Goal: Find specific page/section: Find specific page/section

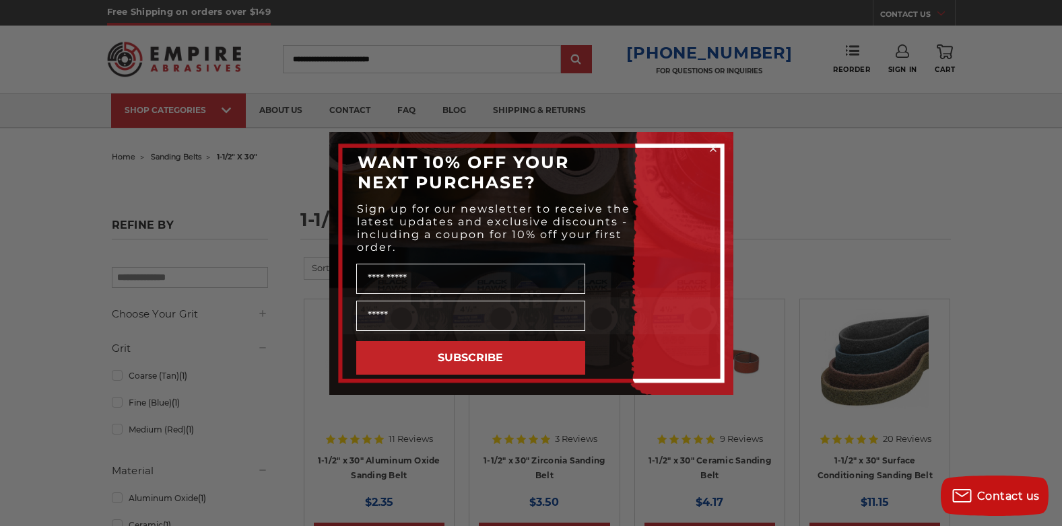
click at [714, 147] on icon "Close dialog" at bounding box center [712, 148] width 5 height 5
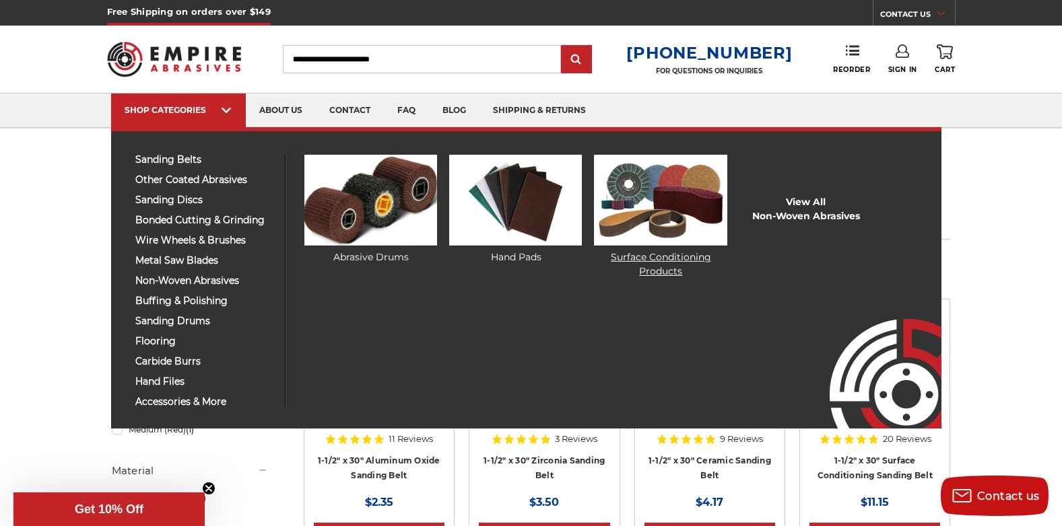
click at [627, 252] on link "Surface Conditioning Products" at bounding box center [660, 217] width 133 height 124
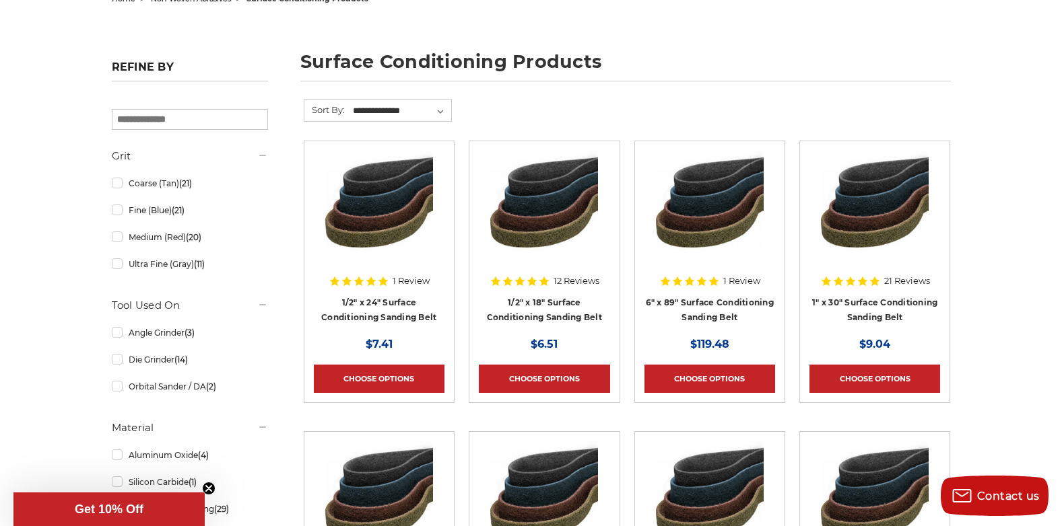
scroll to position [135, 0]
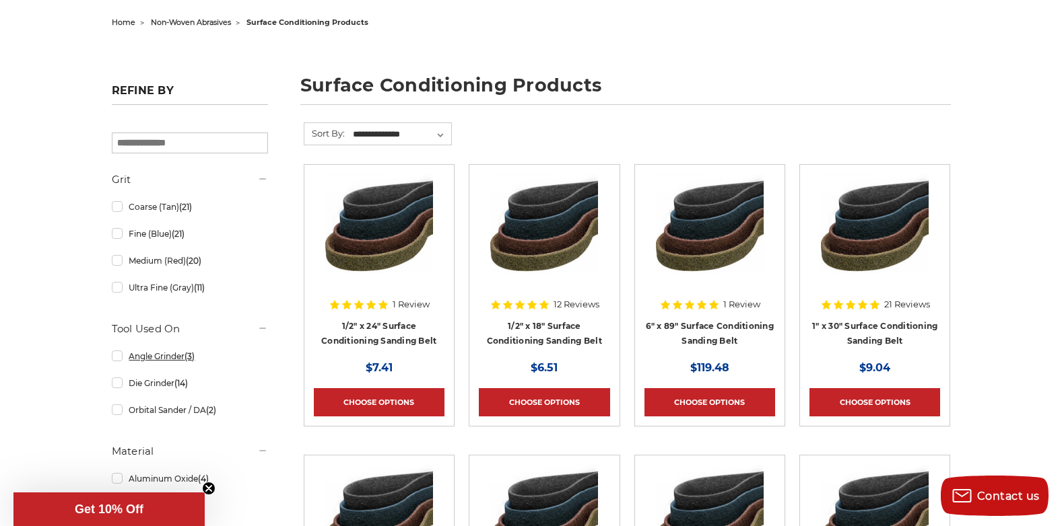
click at [117, 358] on link "Angle Grinder (3)" at bounding box center [190, 357] width 156 height 24
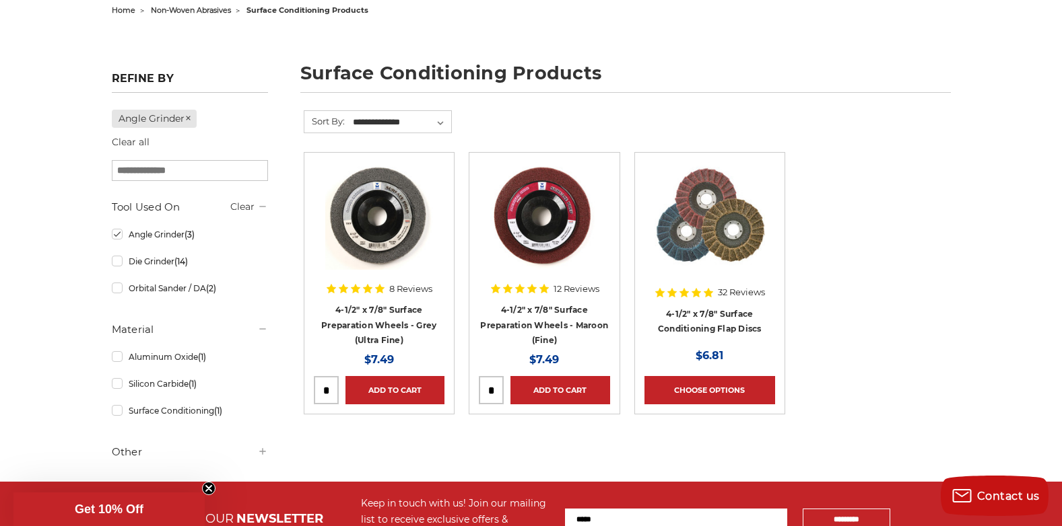
scroll to position [202, 0]
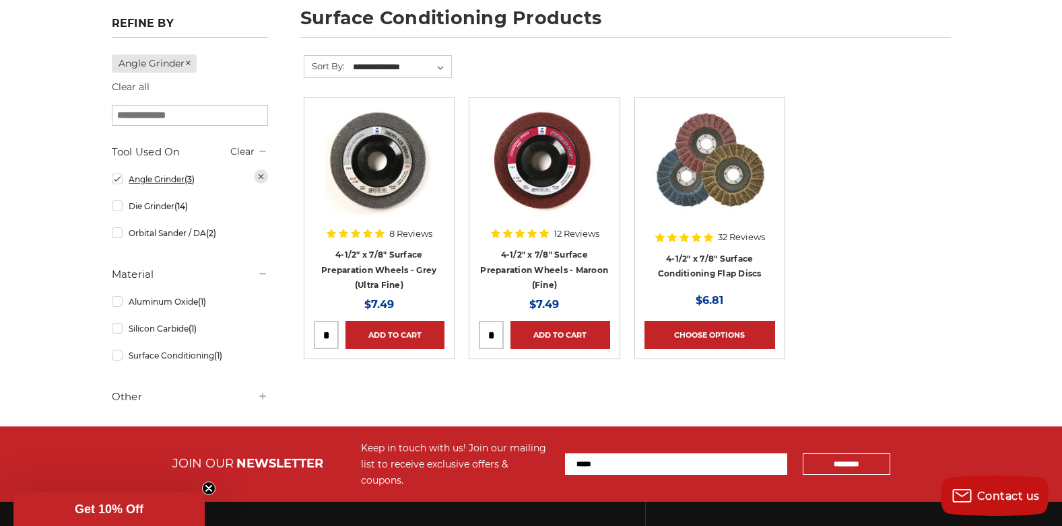
click at [114, 177] on link "Angle Grinder (3)" at bounding box center [190, 180] width 156 height 24
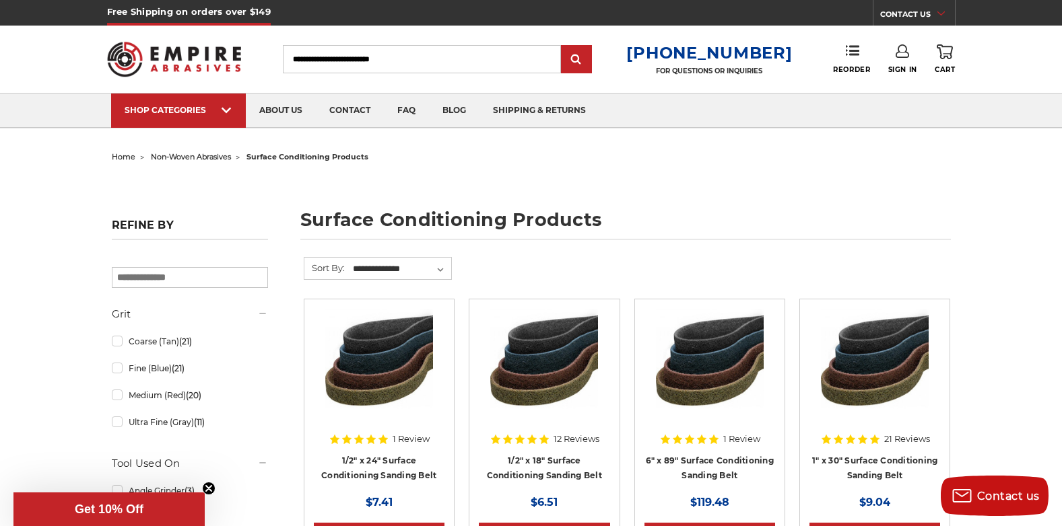
scroll to position [135, 0]
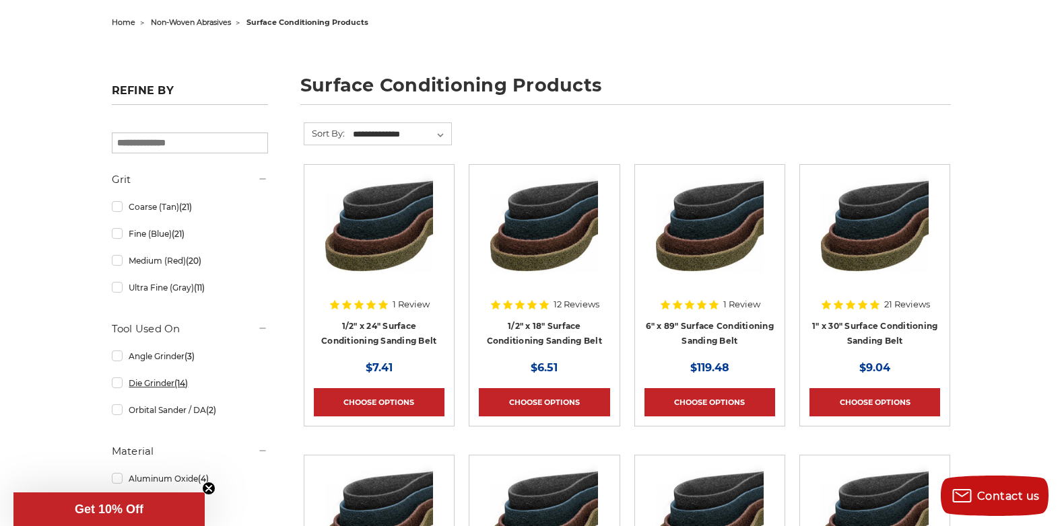
click at [116, 384] on link "Die Grinder (14)" at bounding box center [190, 384] width 156 height 24
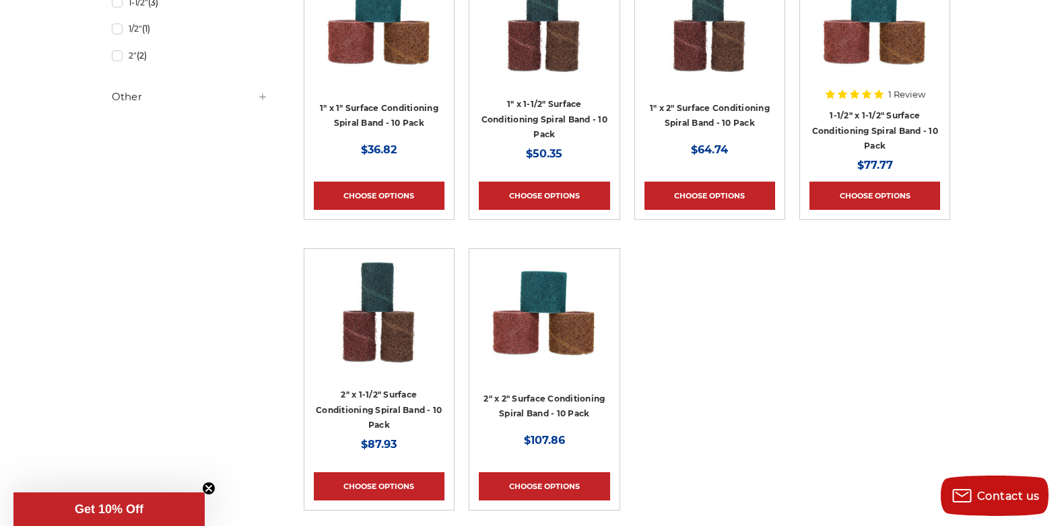
scroll to position [1010, 0]
